Goal: Transaction & Acquisition: Purchase product/service

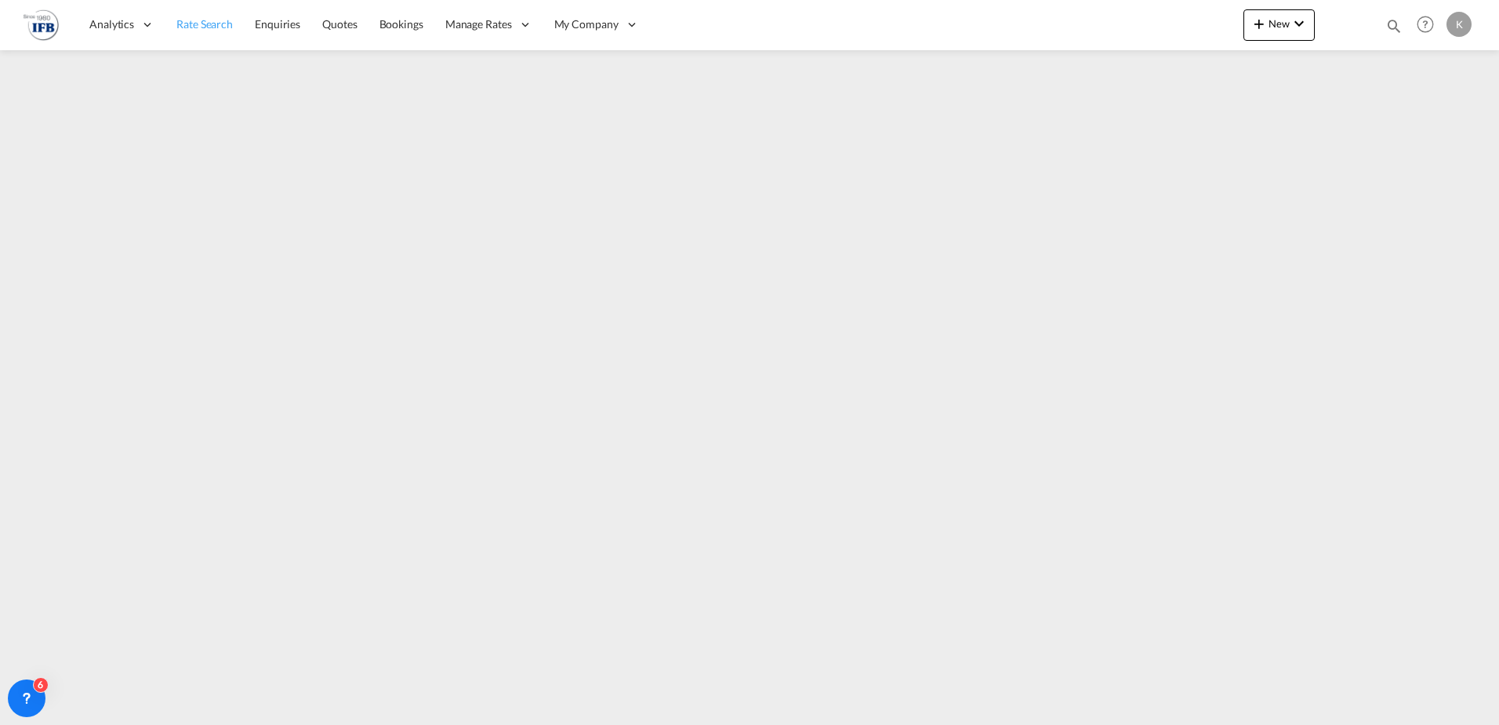
click at [209, 27] on span "Rate Search" at bounding box center [204, 23] width 56 height 13
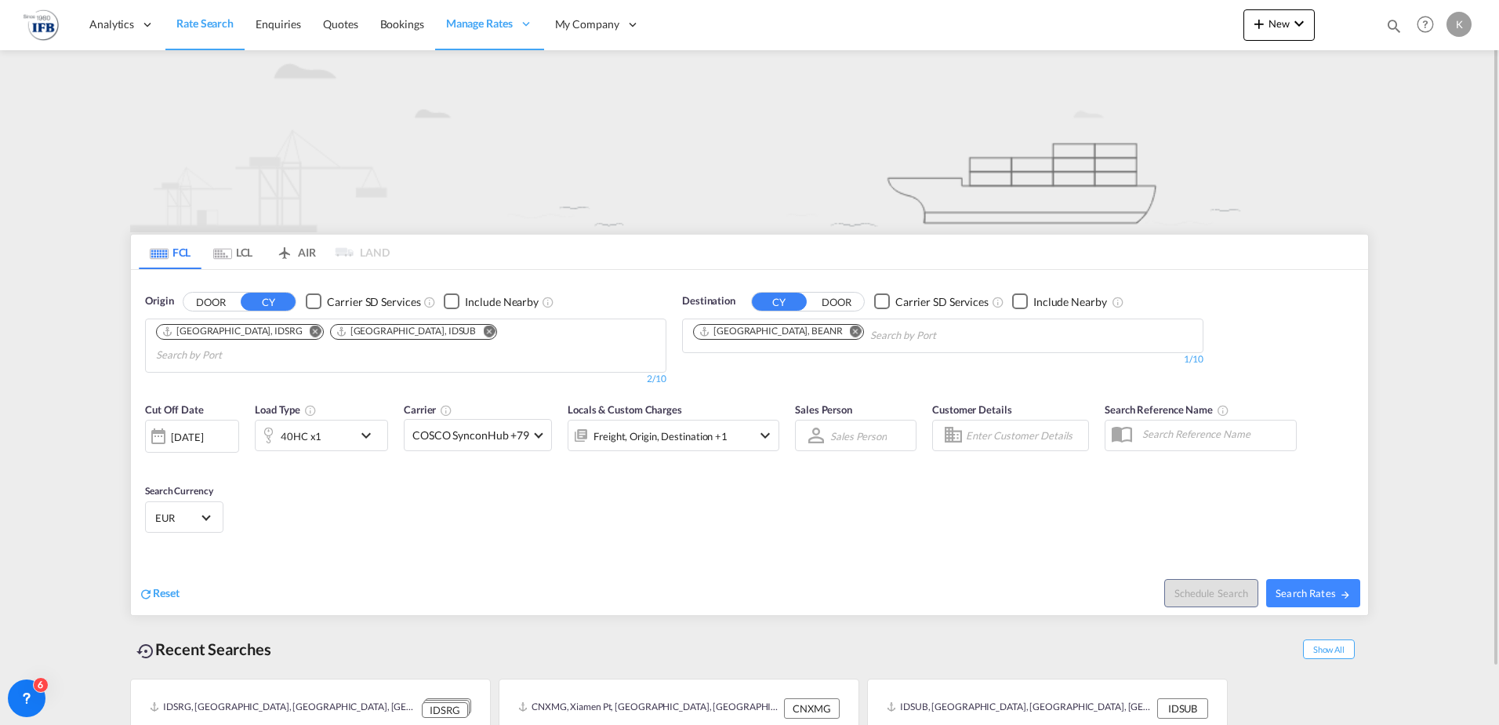
click at [292, 340] on md-chips-wrap "[GEOGRAPHIC_DATA], IDSRG [GEOGRAPHIC_DATA], [GEOGRAPHIC_DATA]" at bounding box center [406, 343] width 504 height 49
drag, startPoint x: 380, startPoint y: 330, endPoint x: 354, endPoint y: 331, distance: 25.9
click at [483, 329] on md-icon "Remove" at bounding box center [489, 331] width 12 height 12
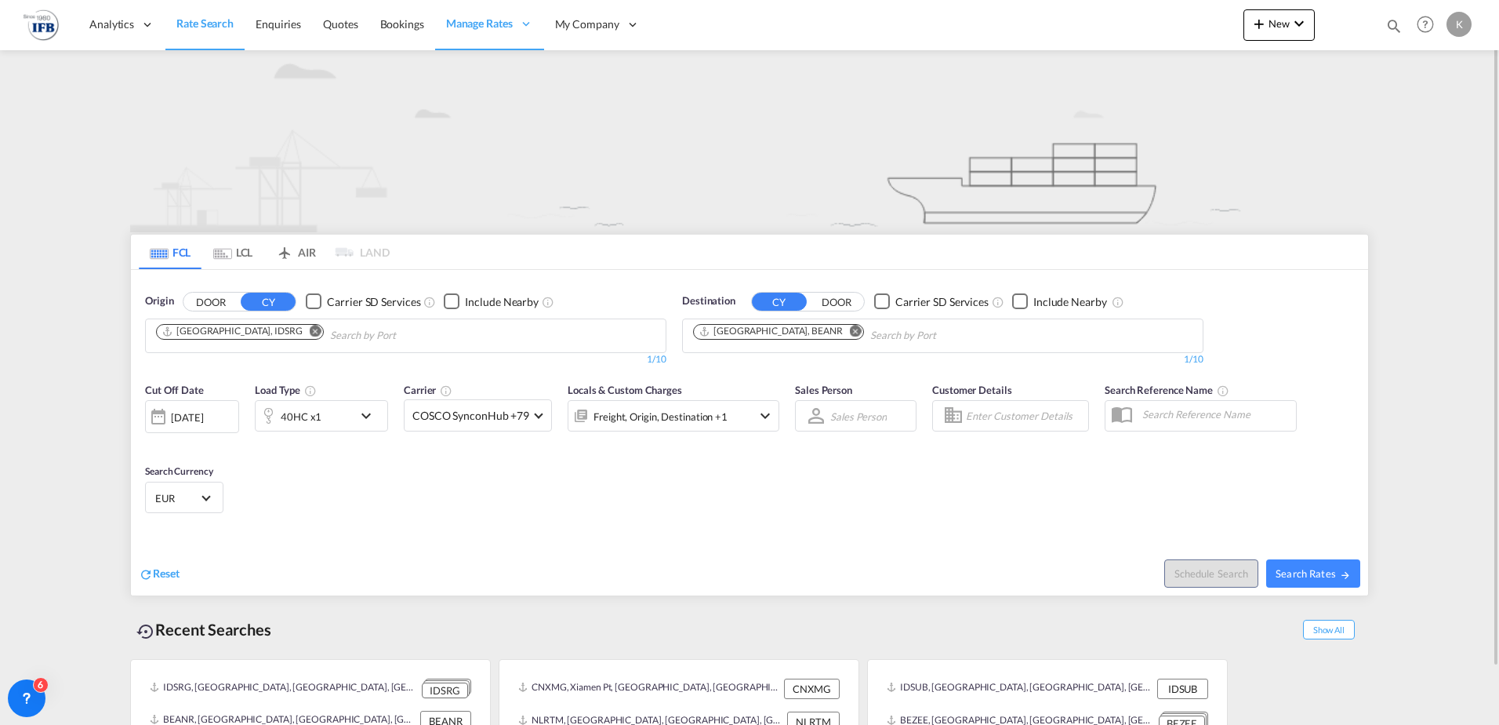
click at [310, 328] on md-icon "Remove" at bounding box center [316, 331] width 12 height 12
type input "[GEOGRAPHIC_DATA]"
click at [205, 376] on div "Shanghai [GEOGRAPHIC_DATA] CNSHA" at bounding box center [278, 371] width 298 height 47
click at [870, 336] on input "Chips input." at bounding box center [944, 335] width 149 height 25
type input "zee"
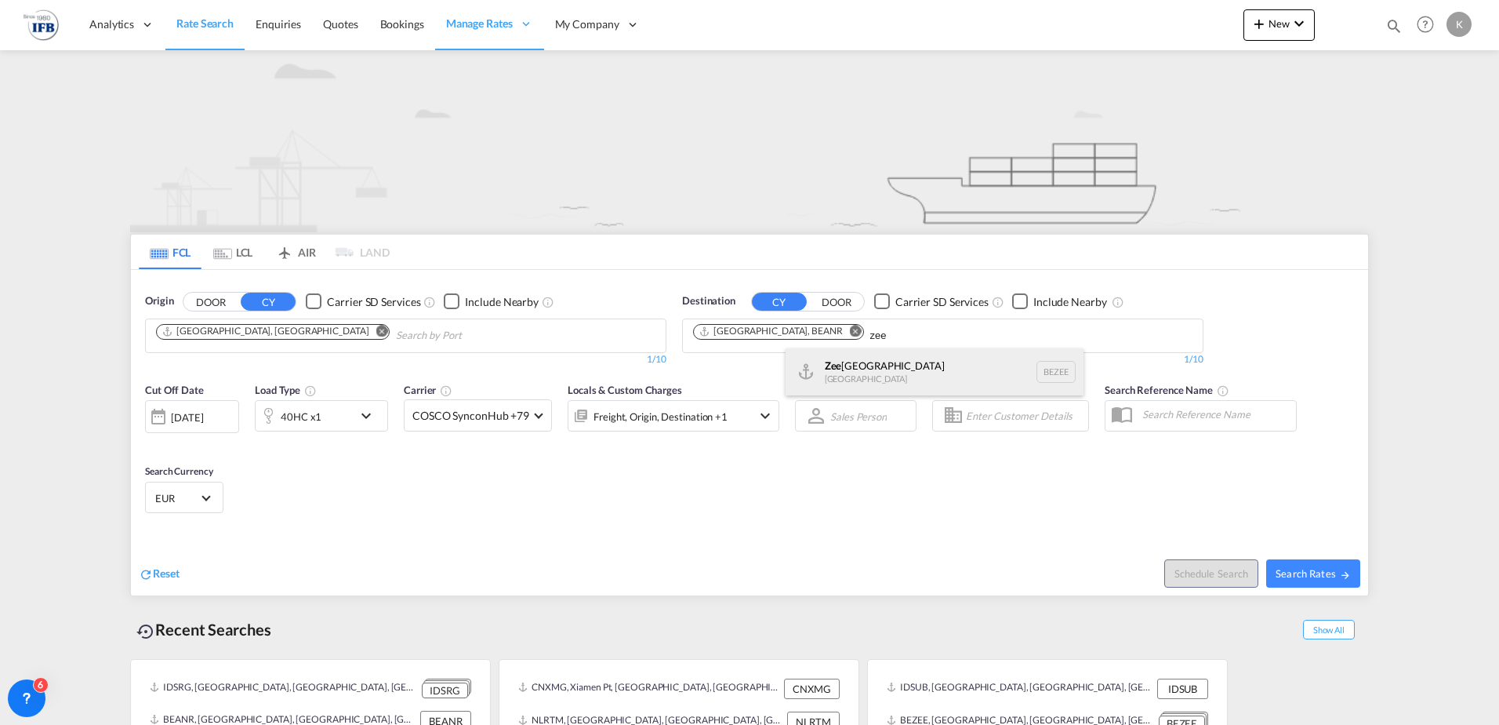
click at [852, 365] on div "Zee brugge [GEOGRAPHIC_DATA] [GEOGRAPHIC_DATA]" at bounding box center [935, 371] width 298 height 47
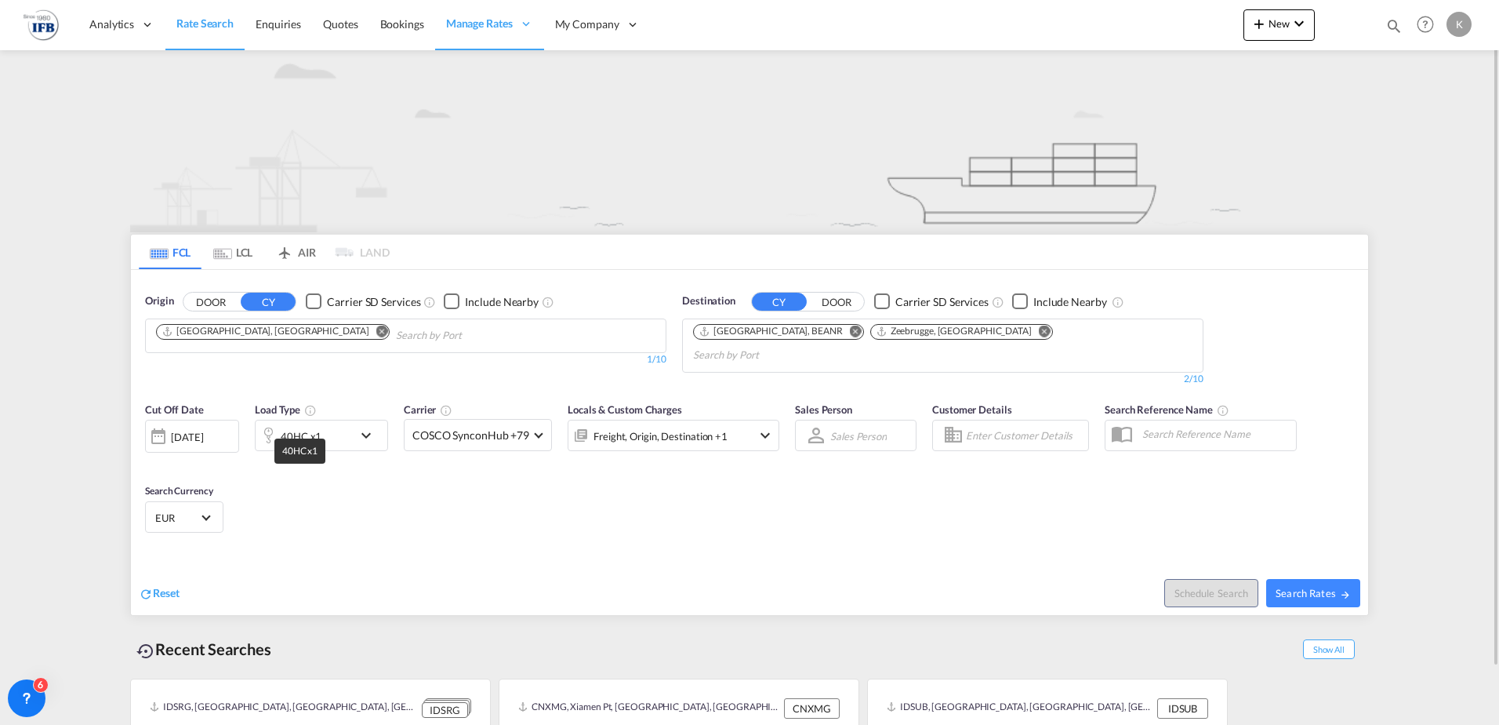
click at [321, 420] on div "40HC x1" at bounding box center [304, 435] width 97 height 31
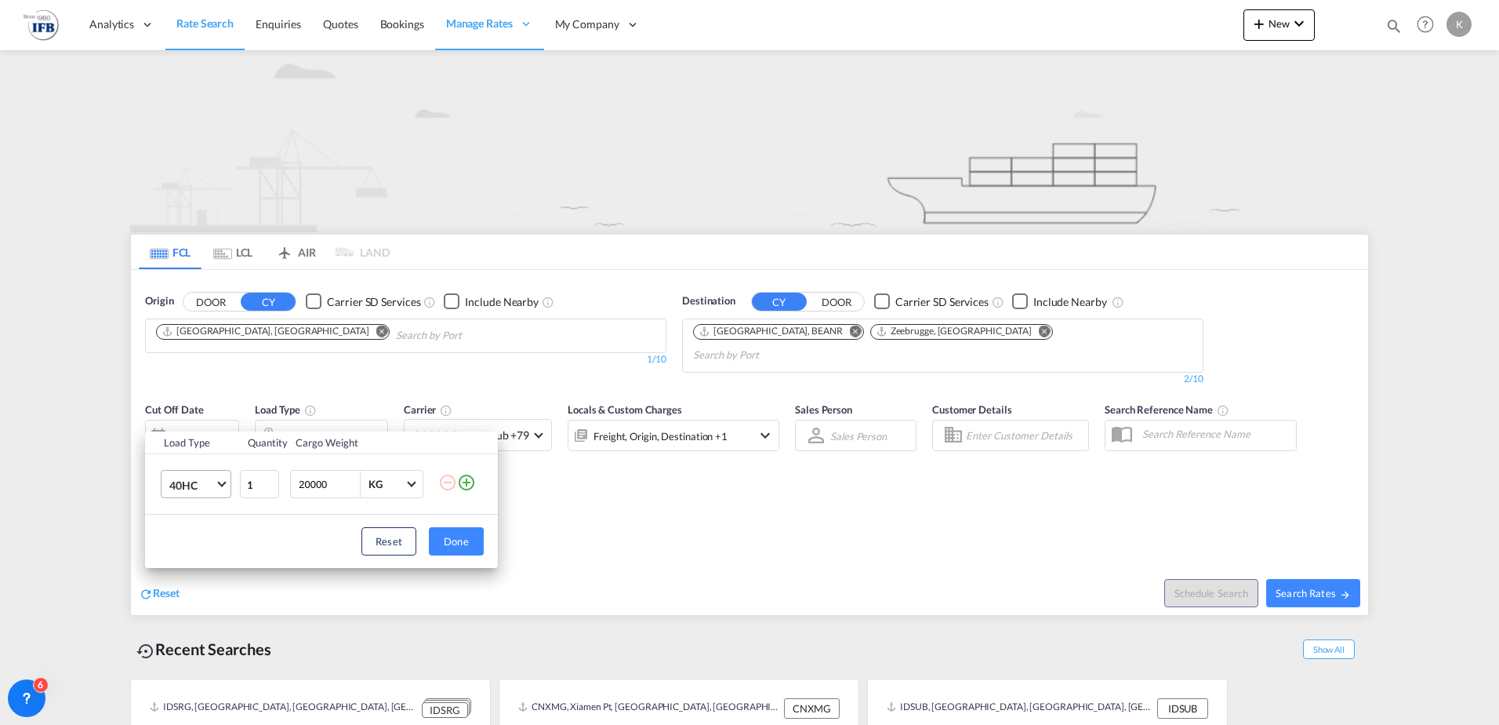
click at [220, 484] on span "Choose: \a40HC" at bounding box center [221, 482] width 9 height 9
click at [198, 400] on md-option "20GP" at bounding box center [210, 409] width 107 height 38
click at [462, 543] on button "Done" at bounding box center [456, 541] width 55 height 28
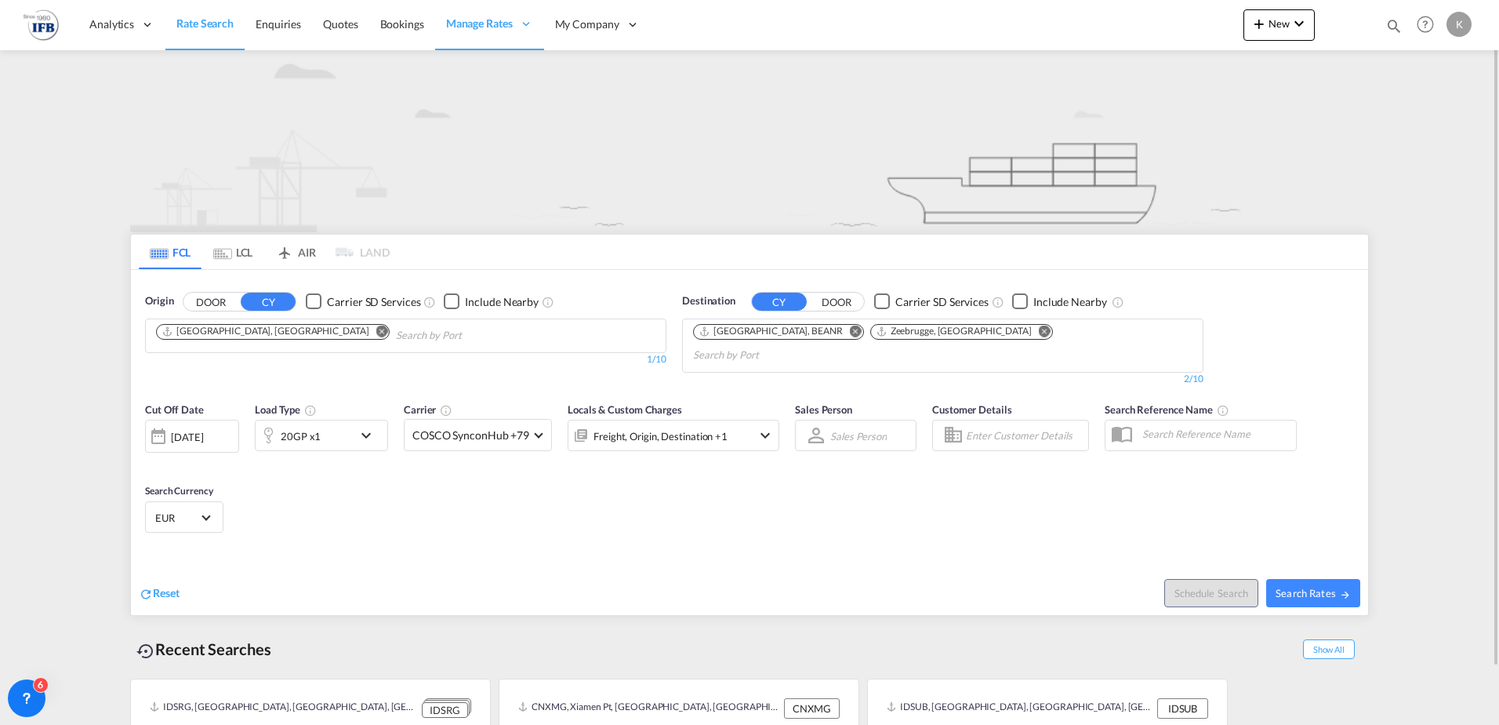
click at [202, 420] on div "[DATE]" at bounding box center [192, 436] width 94 height 33
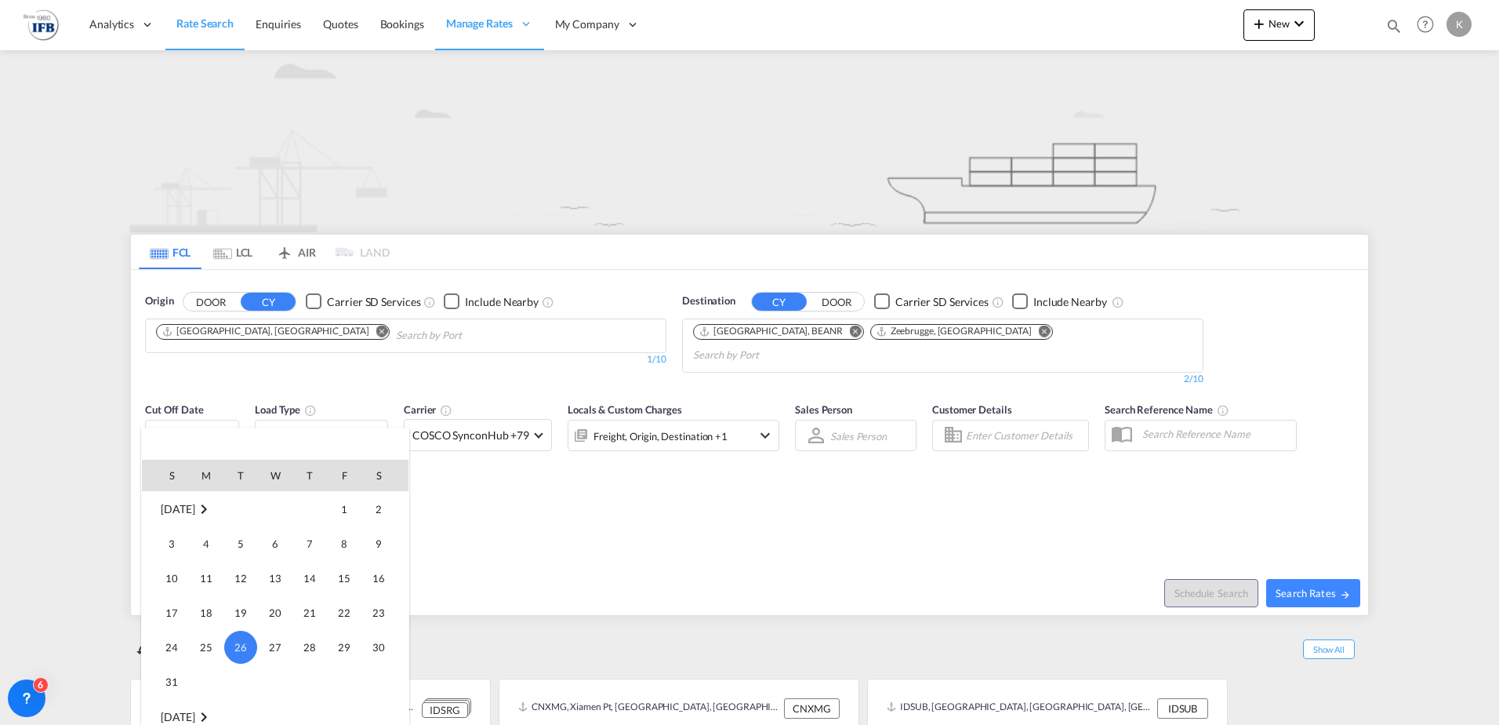
scroll to position [702, 0]
click at [201, 674] on span "1" at bounding box center [206, 672] width 31 height 31
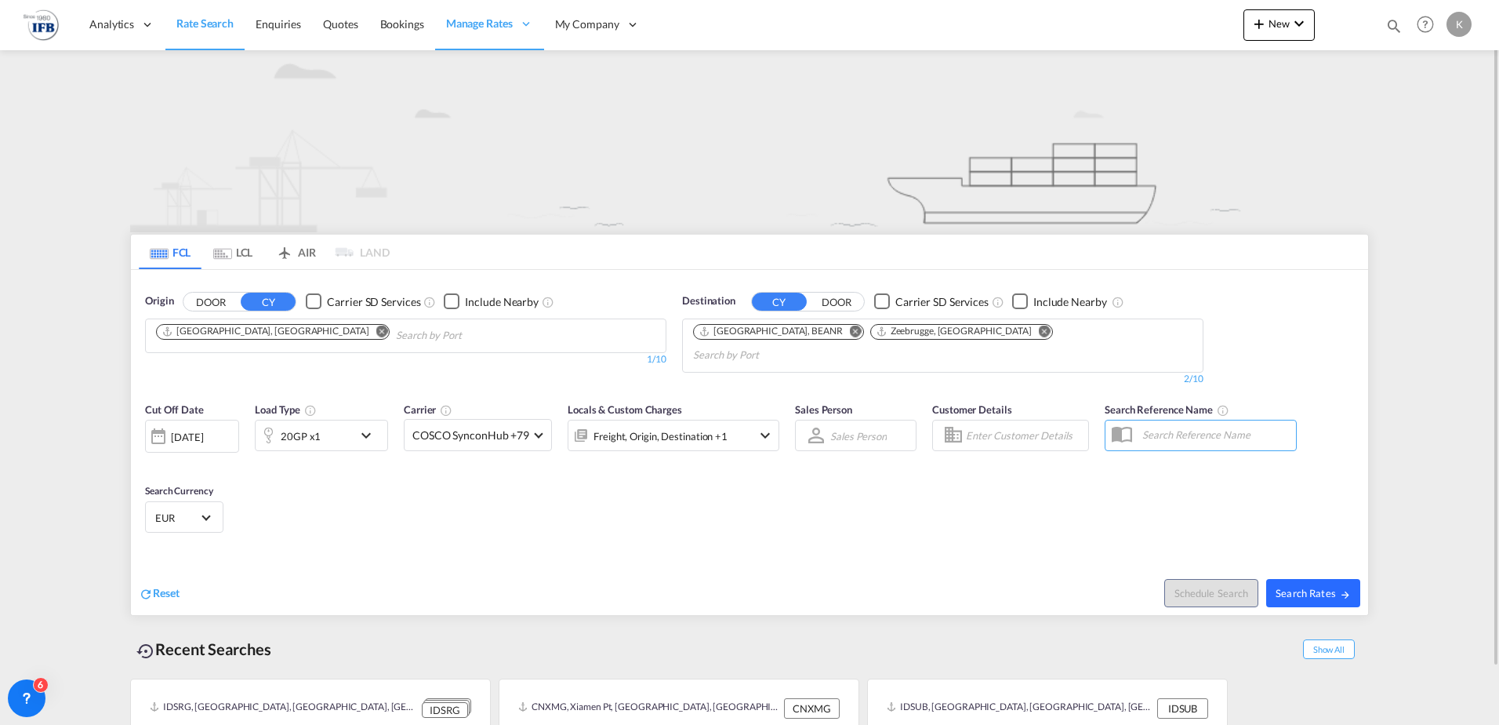
click at [1327, 579] on button "Search Rates" at bounding box center [1313, 593] width 94 height 28
type input "CNSHA to BEANR,BEZEE / [DATE]"
